Goal: Task Accomplishment & Management: Complete application form

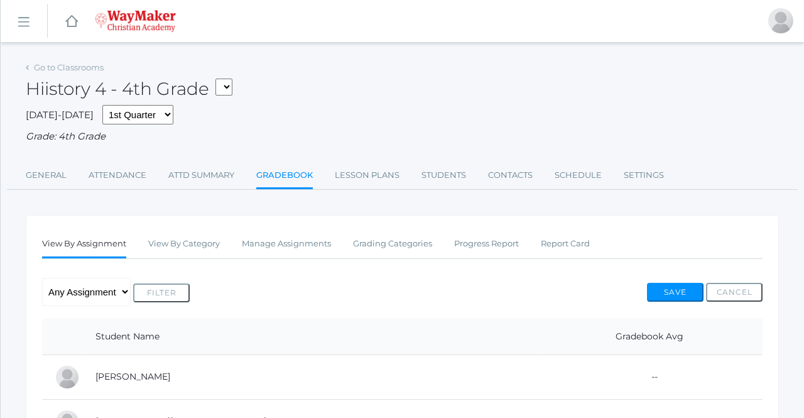
select select "2535"
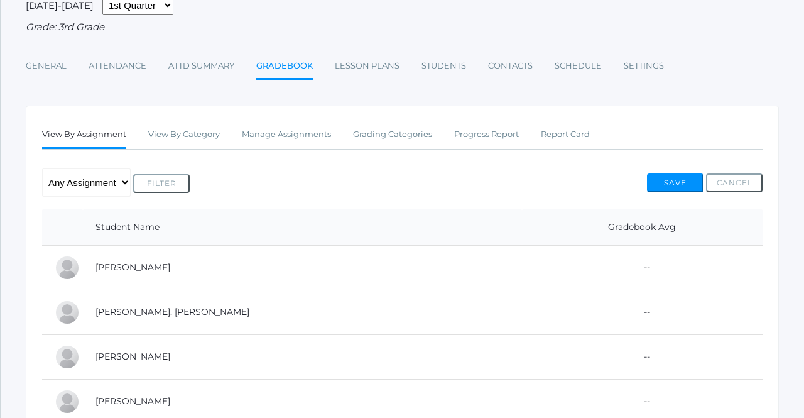
scroll to position [104, 0]
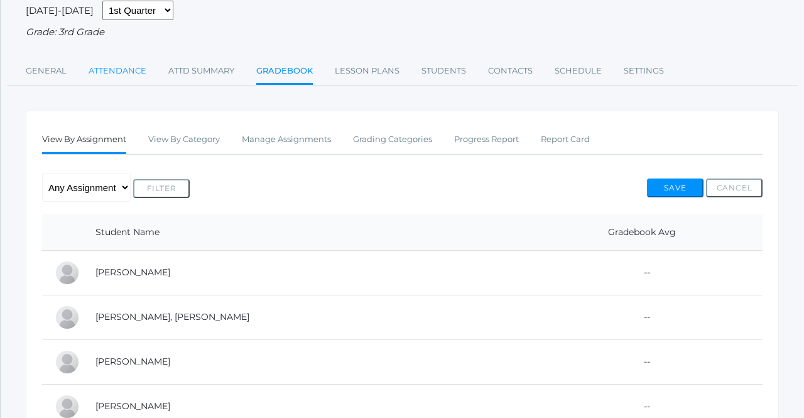
click at [115, 68] on link "Attendance" at bounding box center [118, 70] width 58 height 25
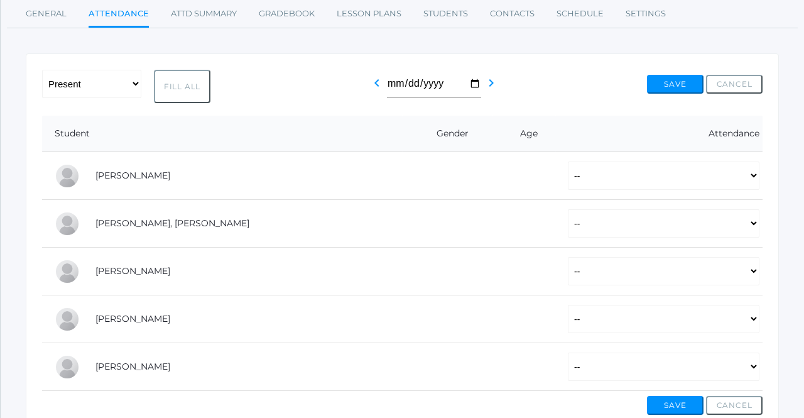
scroll to position [163, 0]
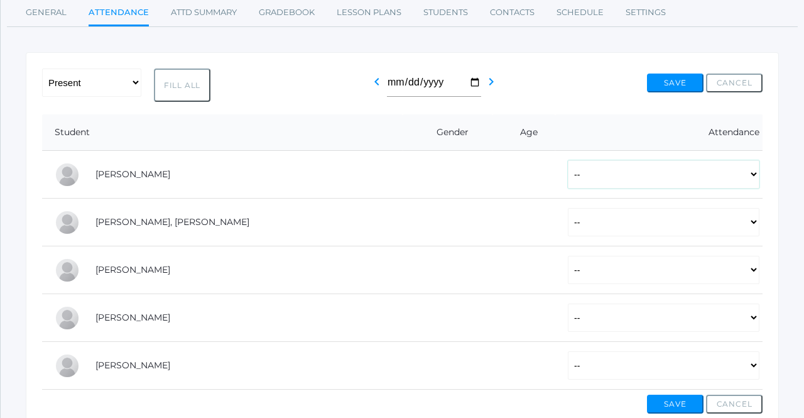
select select "P"
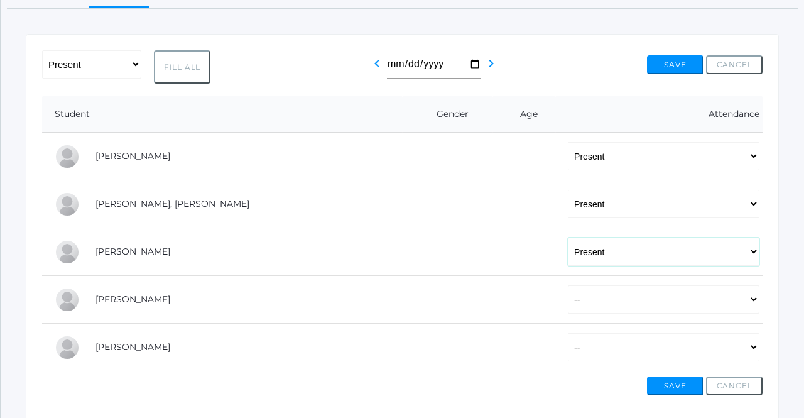
scroll to position [194, 0]
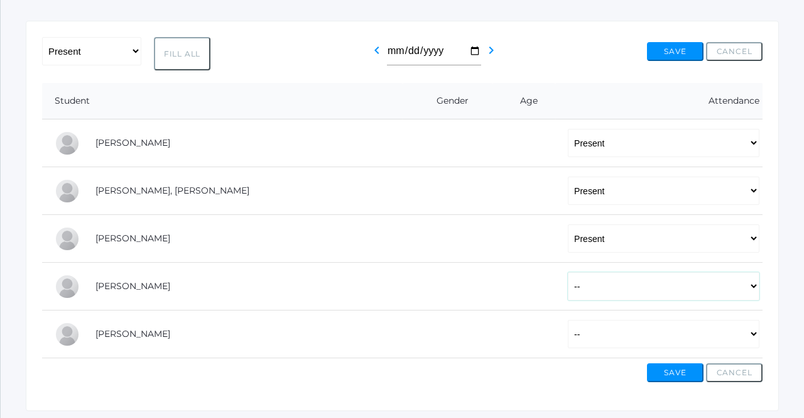
select select "P"
select select "AU"
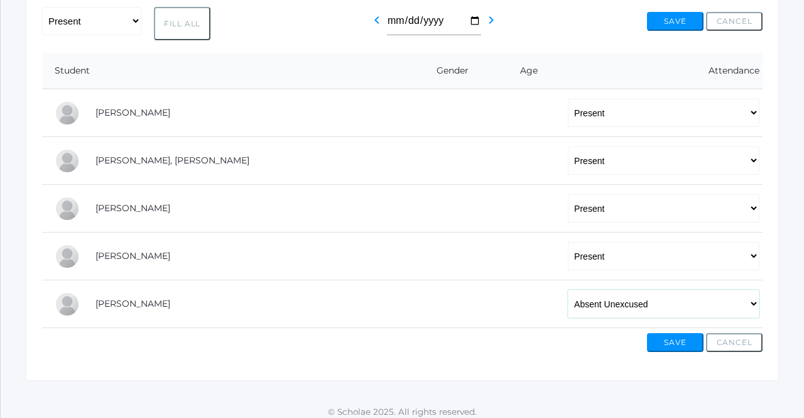
scroll to position [225, 0]
click at [666, 339] on button "Save" at bounding box center [675, 341] width 57 height 19
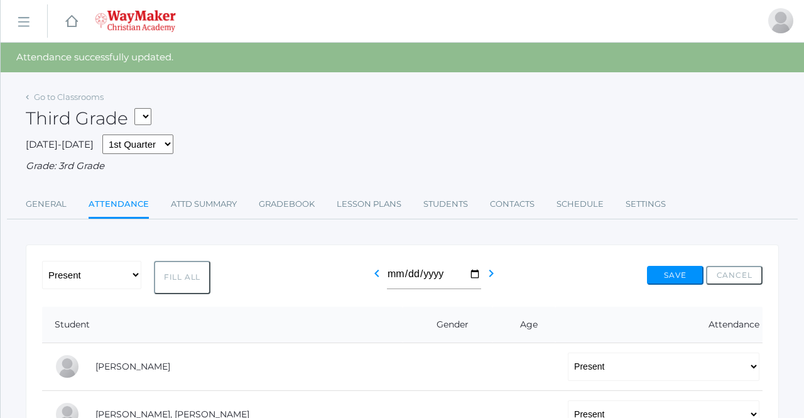
select select "2534"
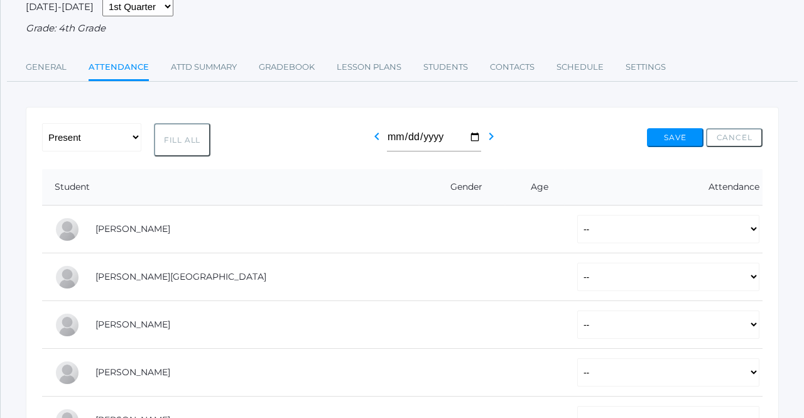
scroll to position [113, 0]
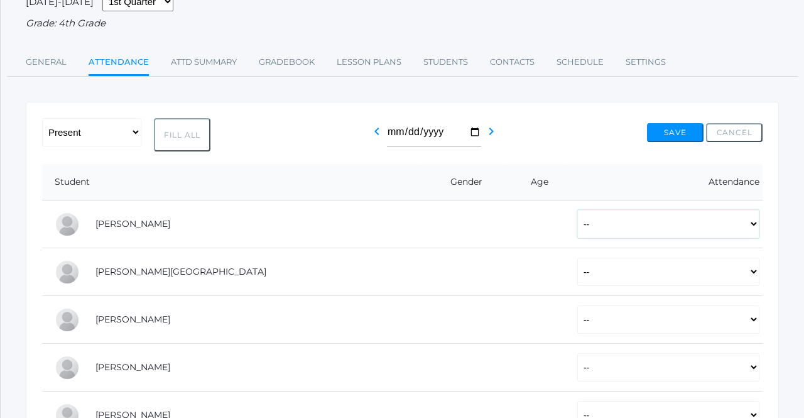
select select "P"
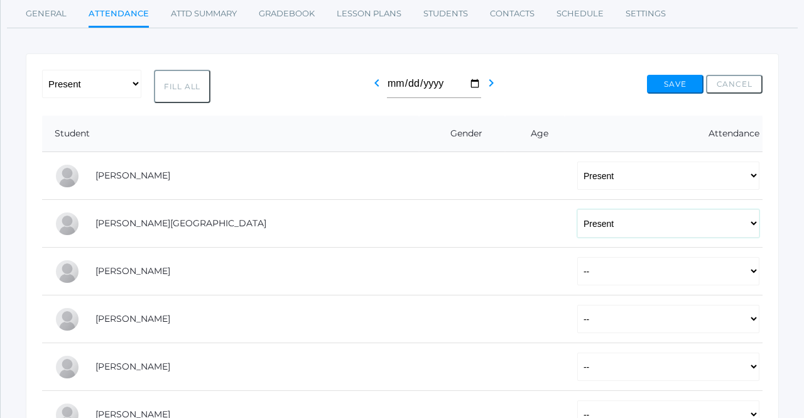
scroll to position [166, 0]
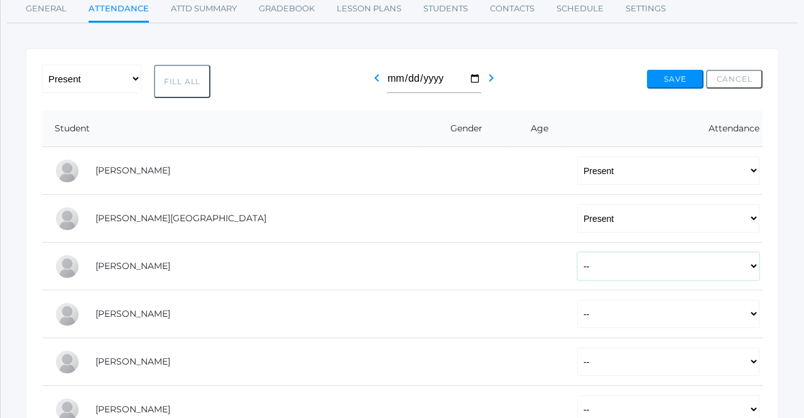
select select "P"
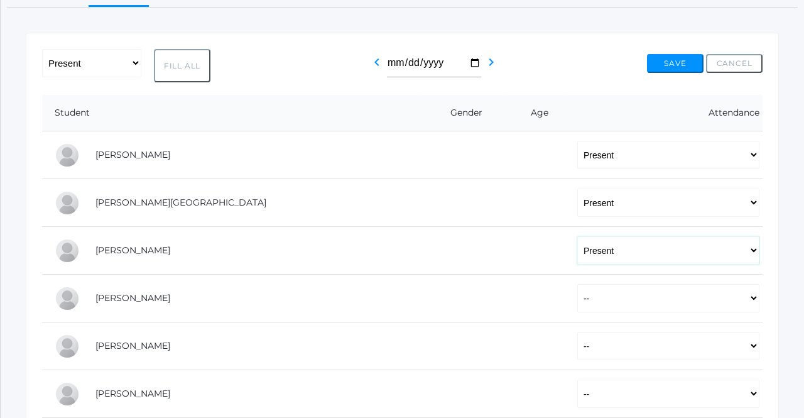
scroll to position [211, 0]
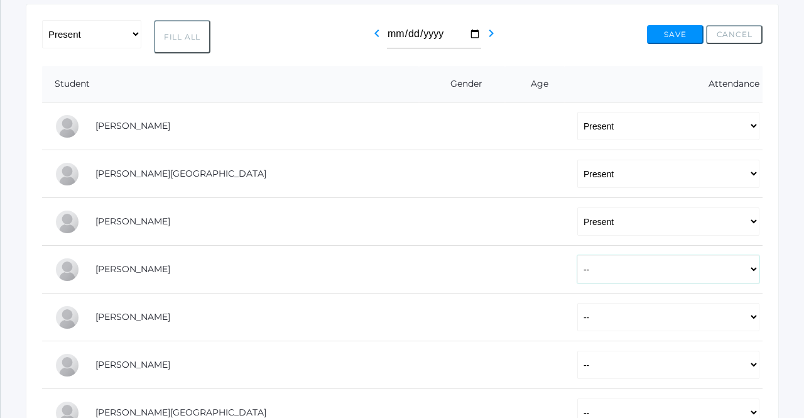
select select "P"
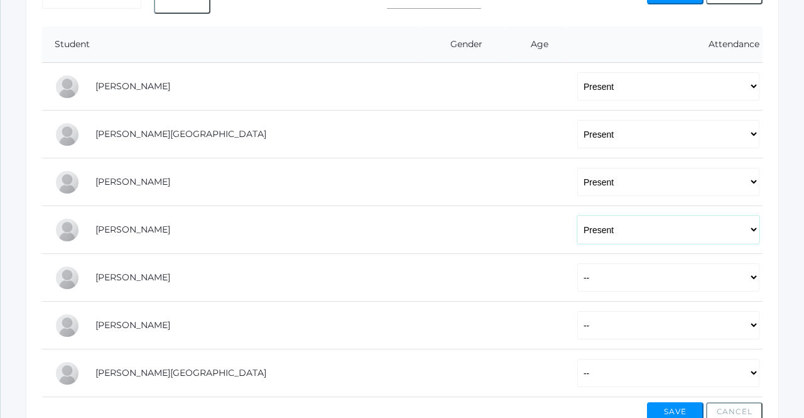
scroll to position [252, 0]
select select "P"
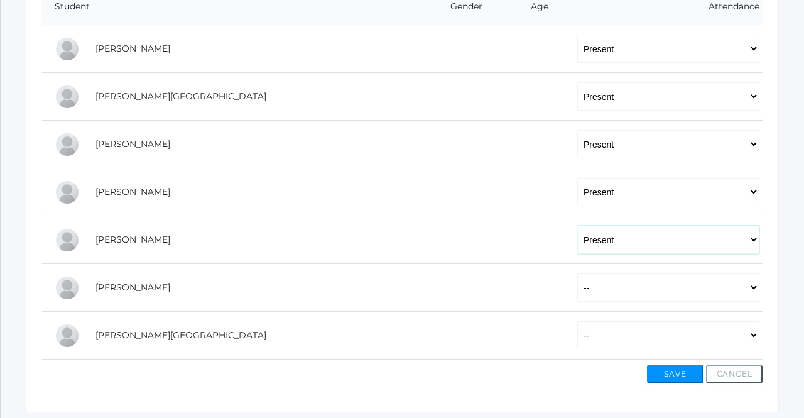
scroll to position [291, 0]
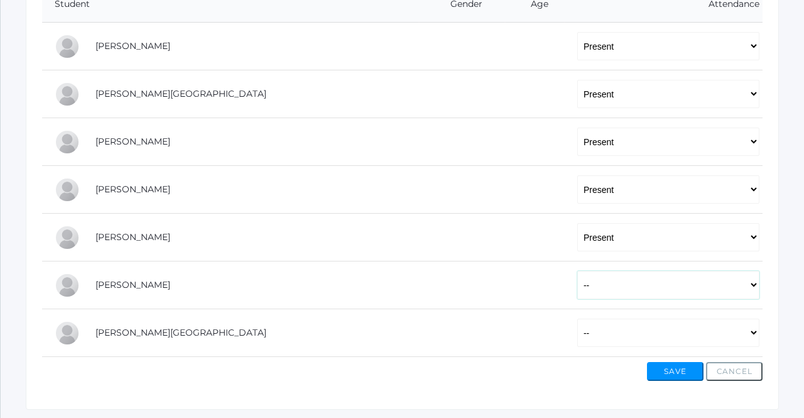
select select "P"
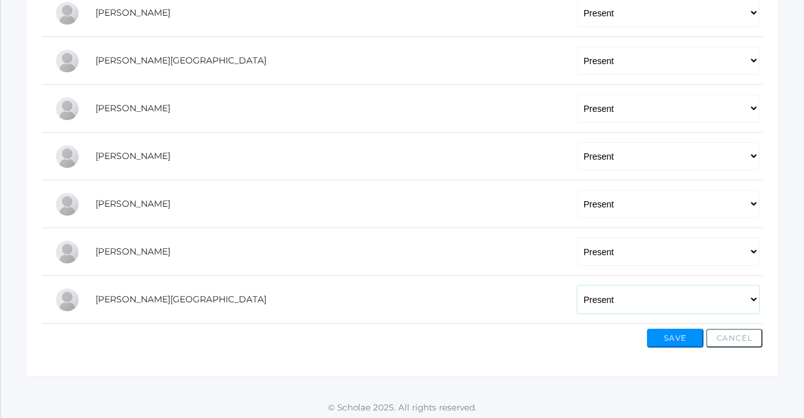
scroll to position [320, 0]
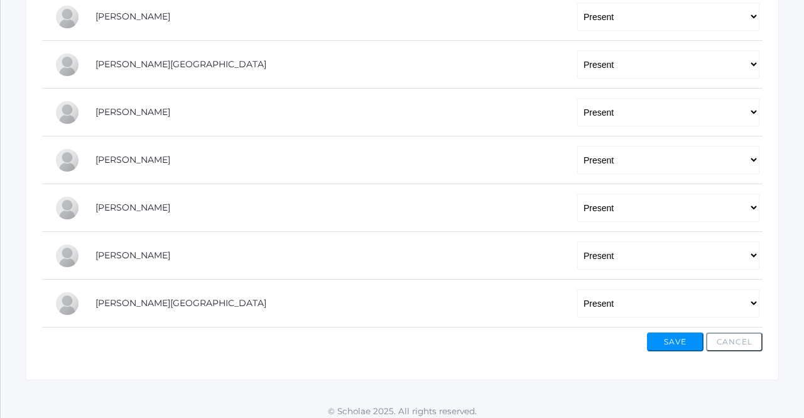
click at [671, 339] on button "Save" at bounding box center [675, 341] width 57 height 19
